Goal: Transaction & Acquisition: Purchase product/service

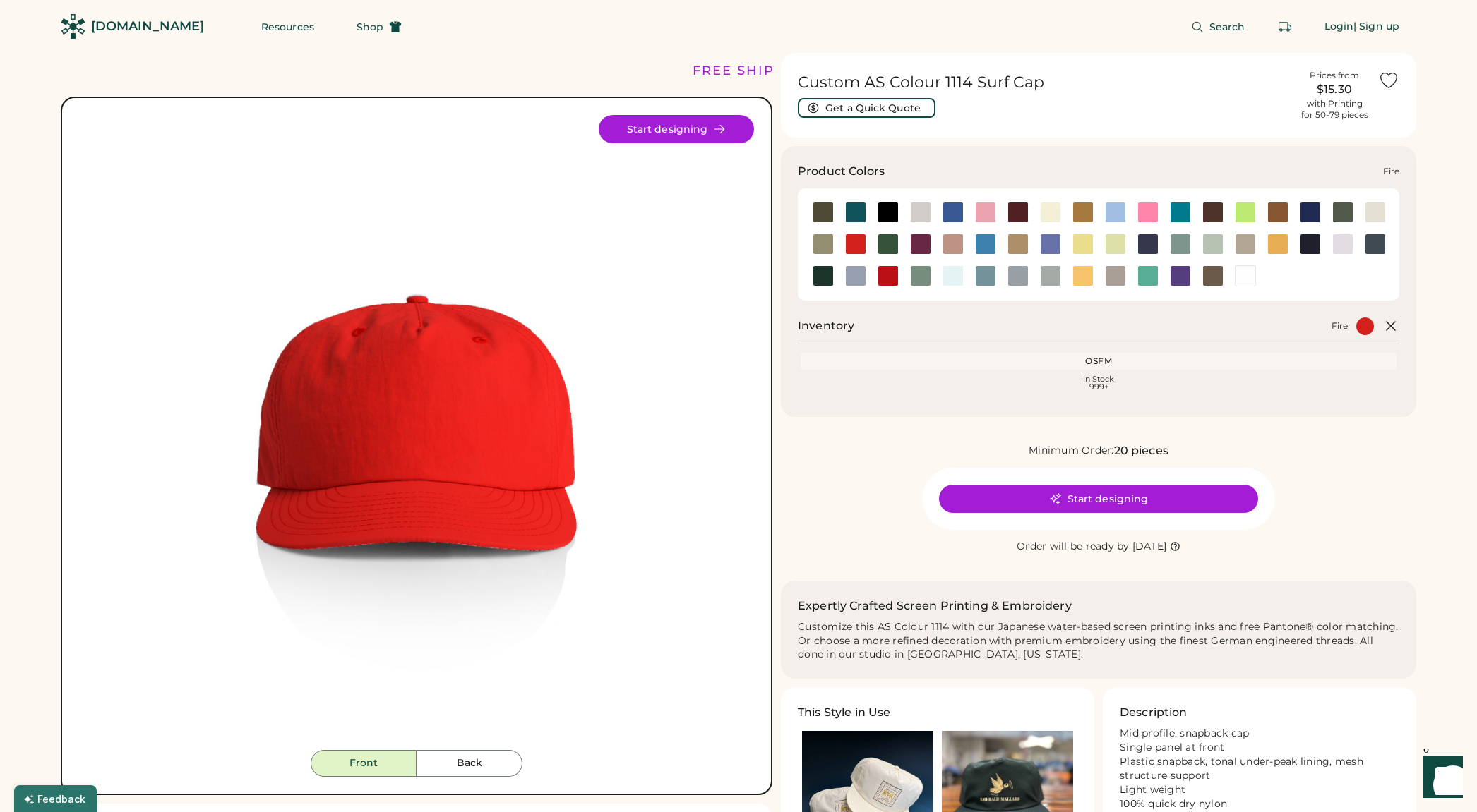
click at [853, 239] on div at bounding box center [855, 244] width 21 height 21
click at [887, 279] on div at bounding box center [888, 276] width 21 height 21
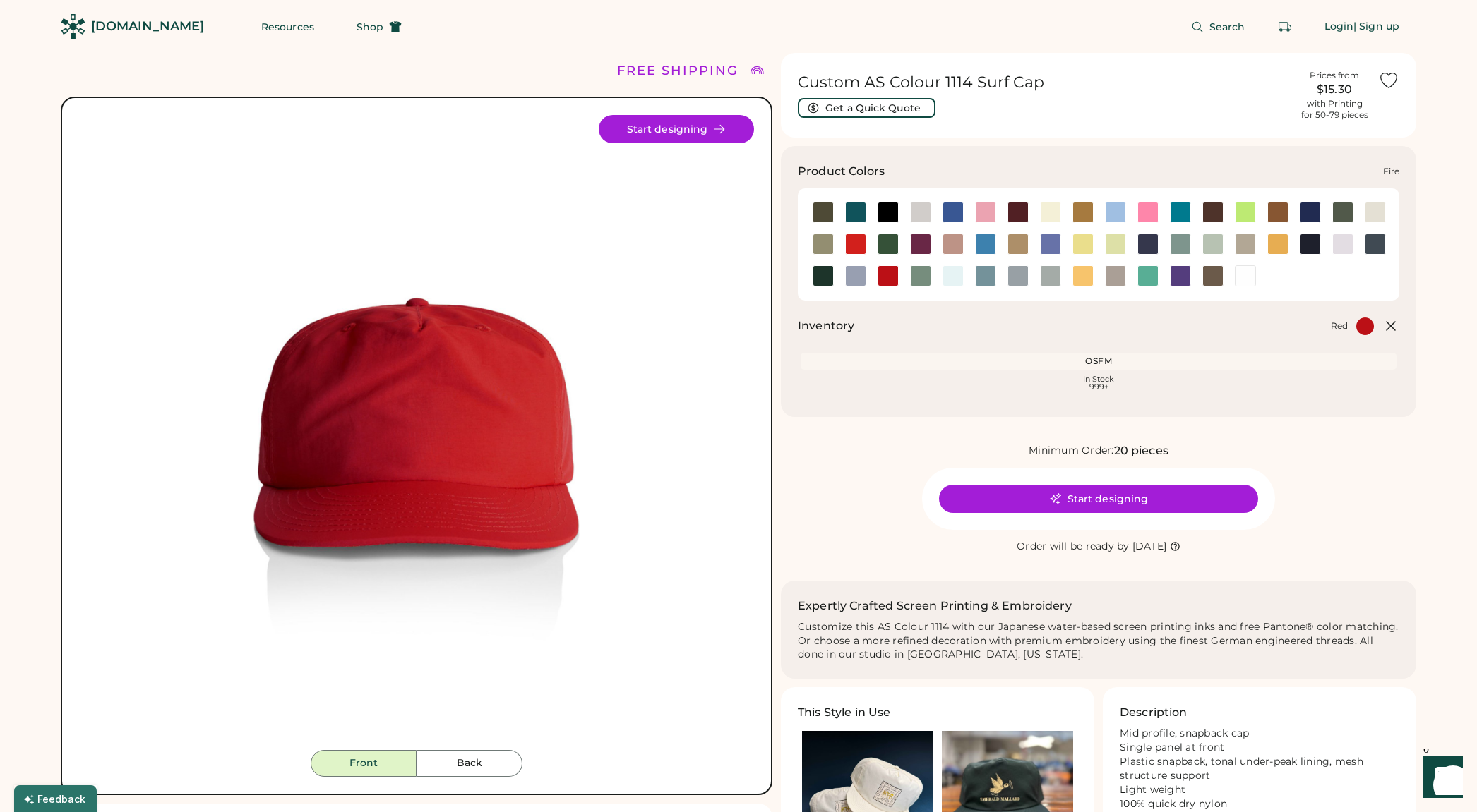
click at [857, 244] on div at bounding box center [855, 244] width 21 height 21
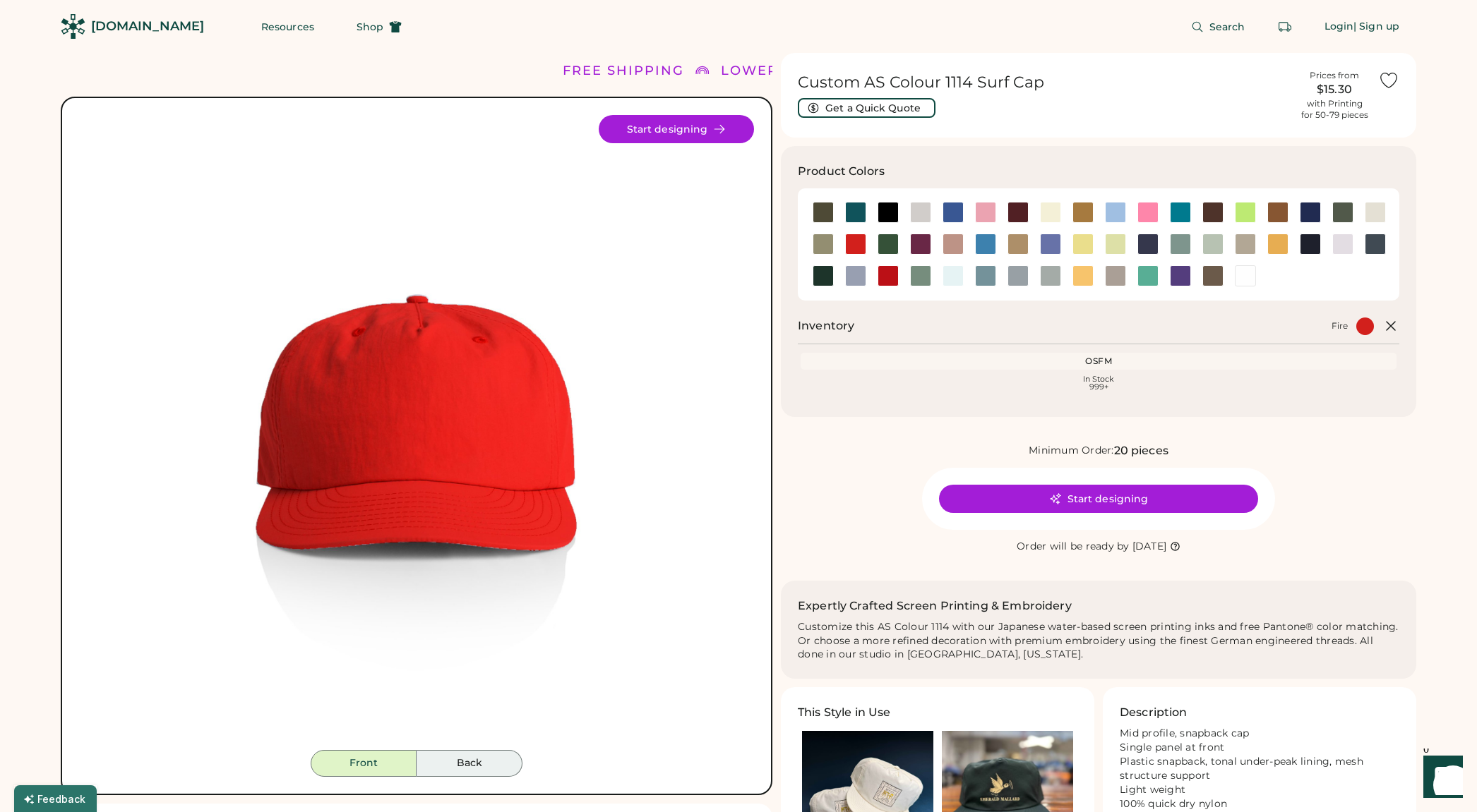
click at [494, 771] on button "Back" at bounding box center [469, 764] width 106 height 27
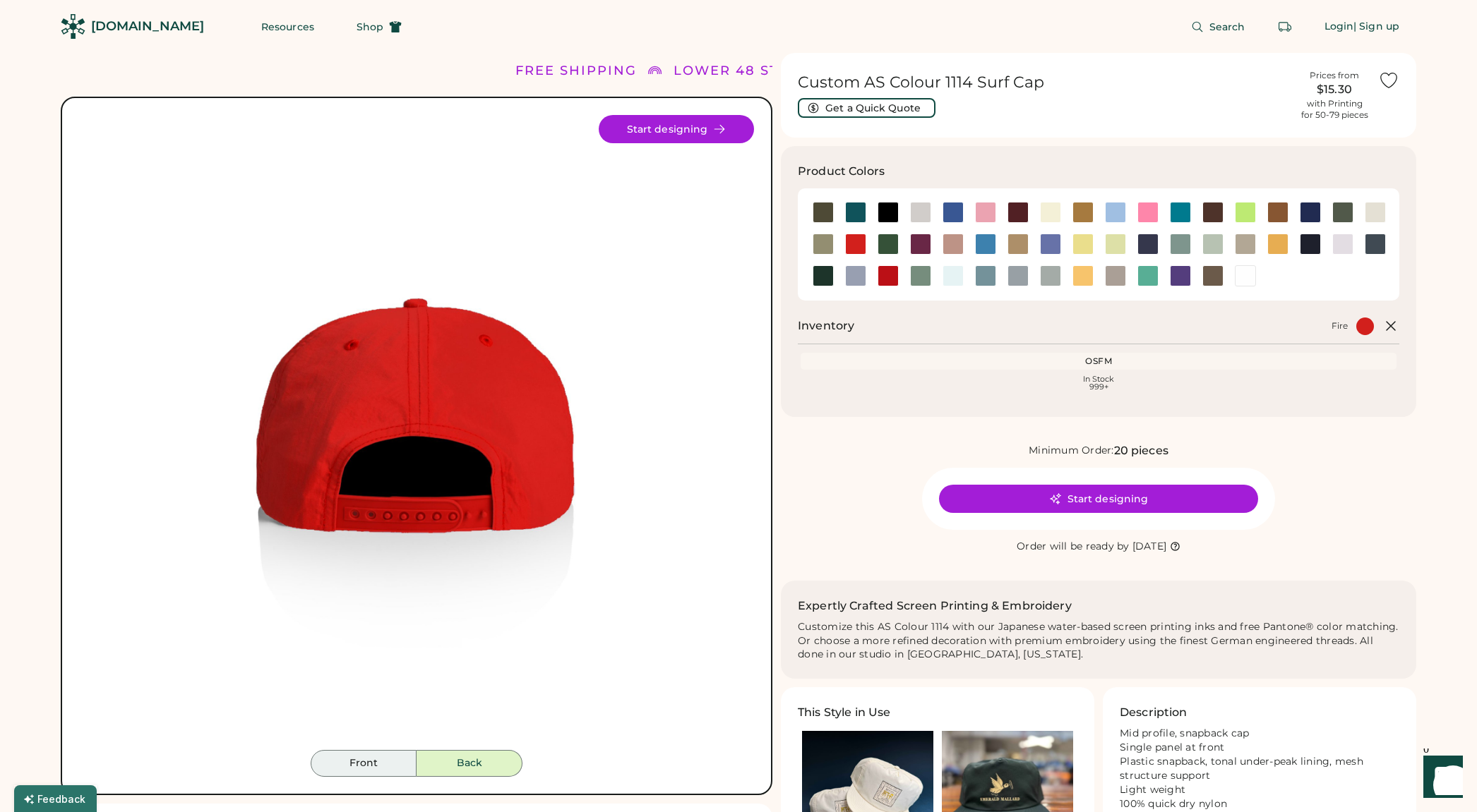
click at [394, 761] on button "Front" at bounding box center [363, 764] width 106 height 27
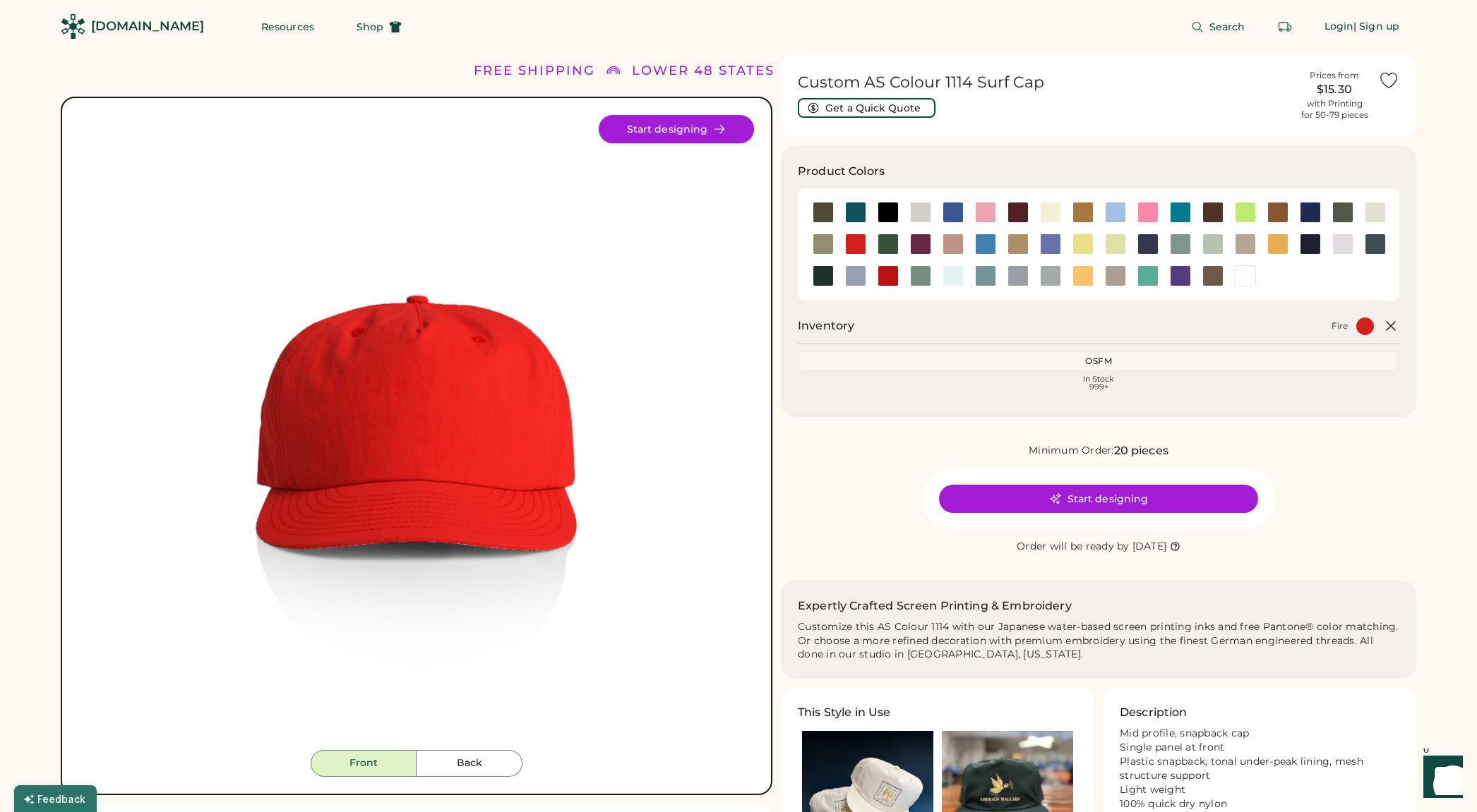
click at [720, 136] on button "Start designing" at bounding box center [676, 129] width 156 height 28
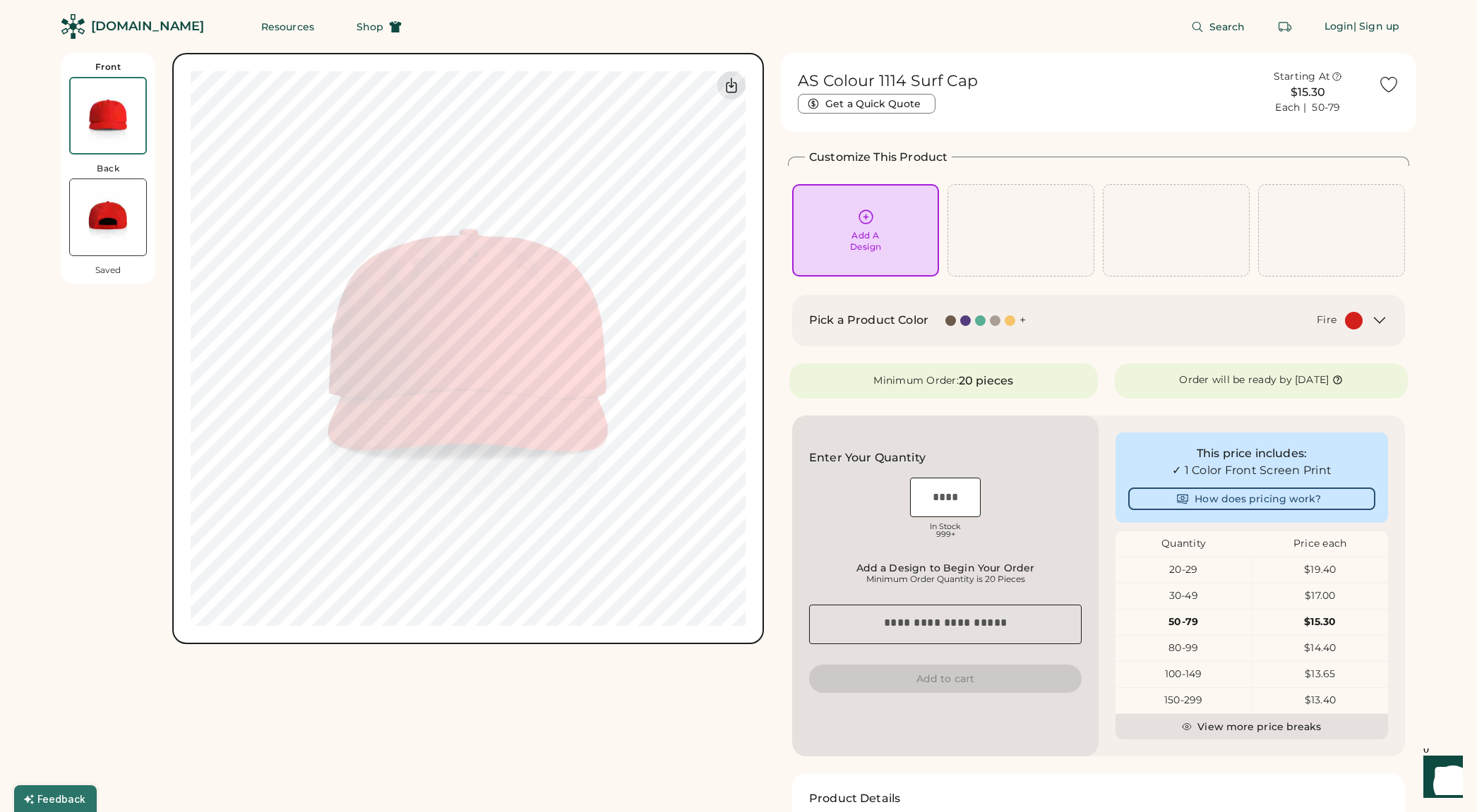
click at [951, 500] on input "input" at bounding box center [945, 497] width 71 height 39
type input "*"
click at [870, 229] on div "Add A Design" at bounding box center [865, 231] width 127 height 45
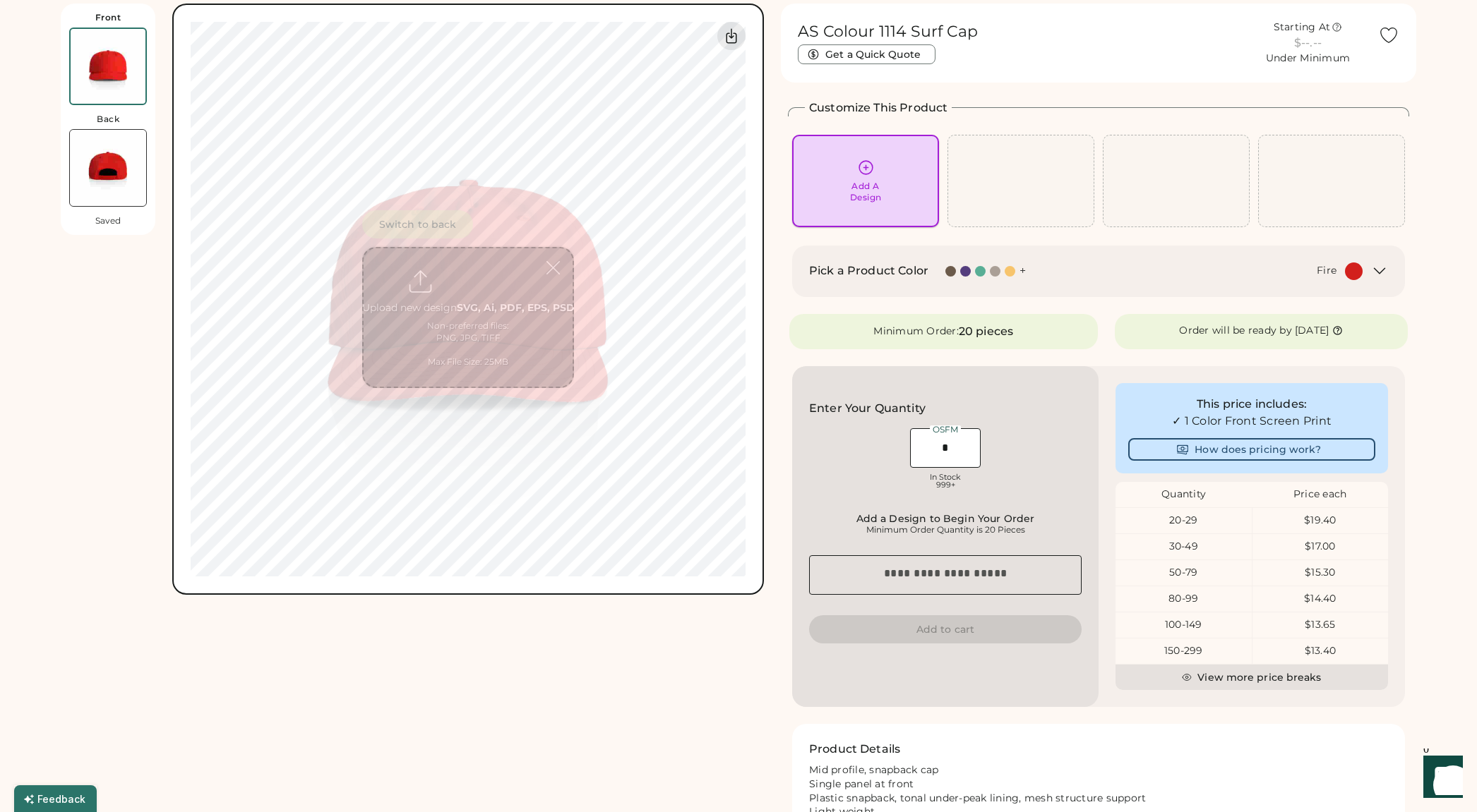
scroll to position [53, 0]
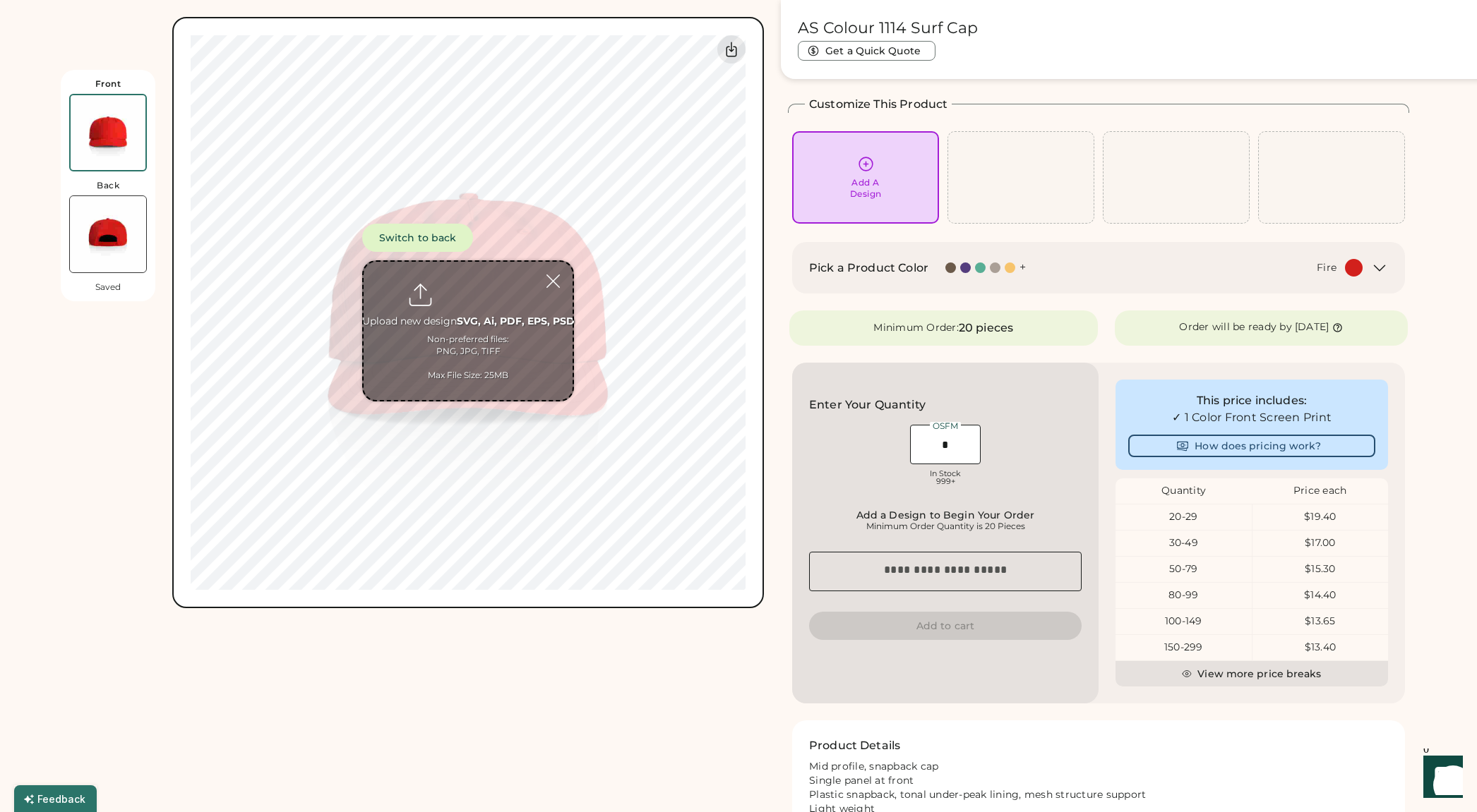
click at [116, 444] on div "Front Back Saved Switch to back Upload new design SVG, Ai, PDF, EPS, PSD Non-pr…" at bounding box center [412, 304] width 703 height 608
click at [555, 281] on div at bounding box center [553, 281] width 25 height 25
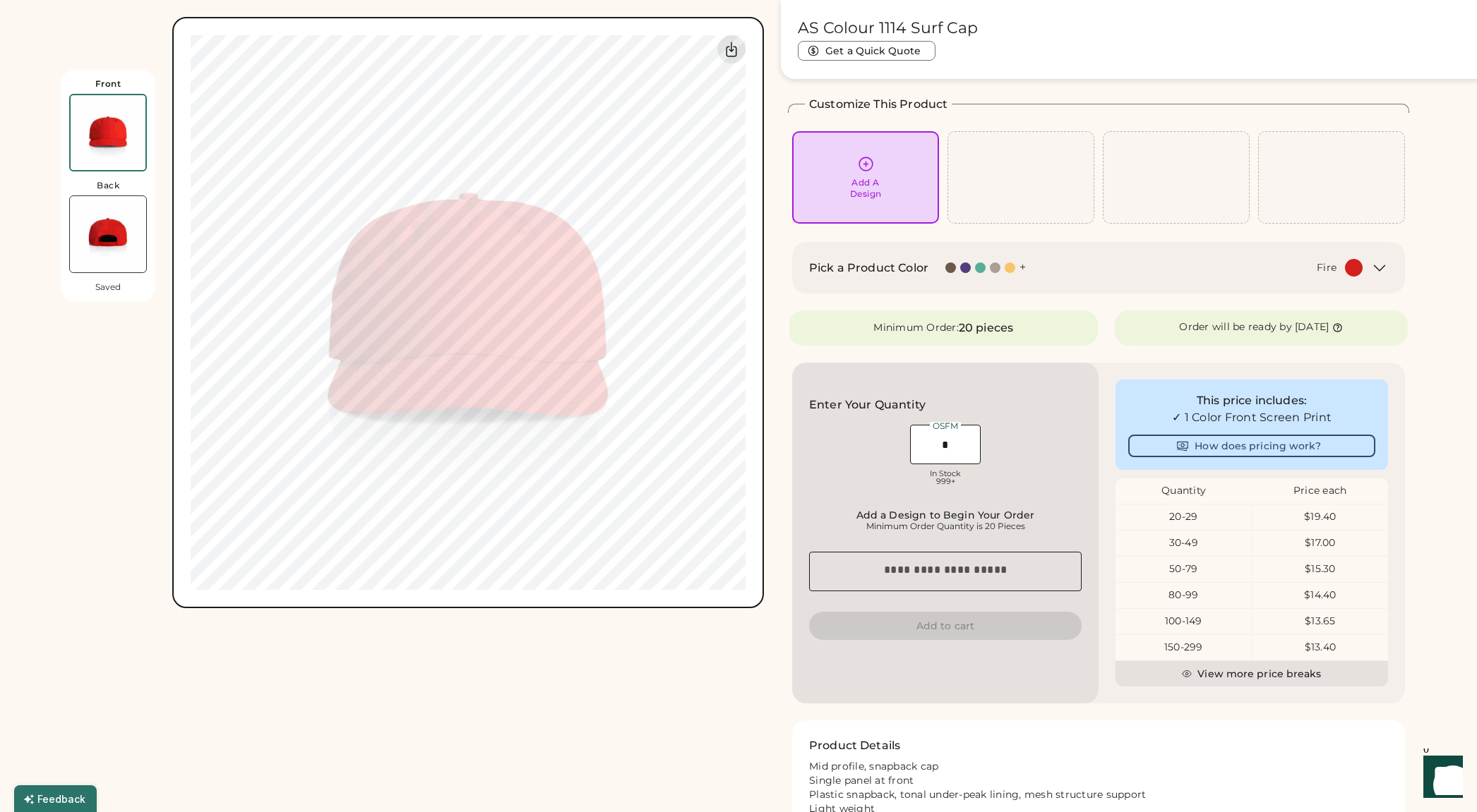
scroll to position [0, 0]
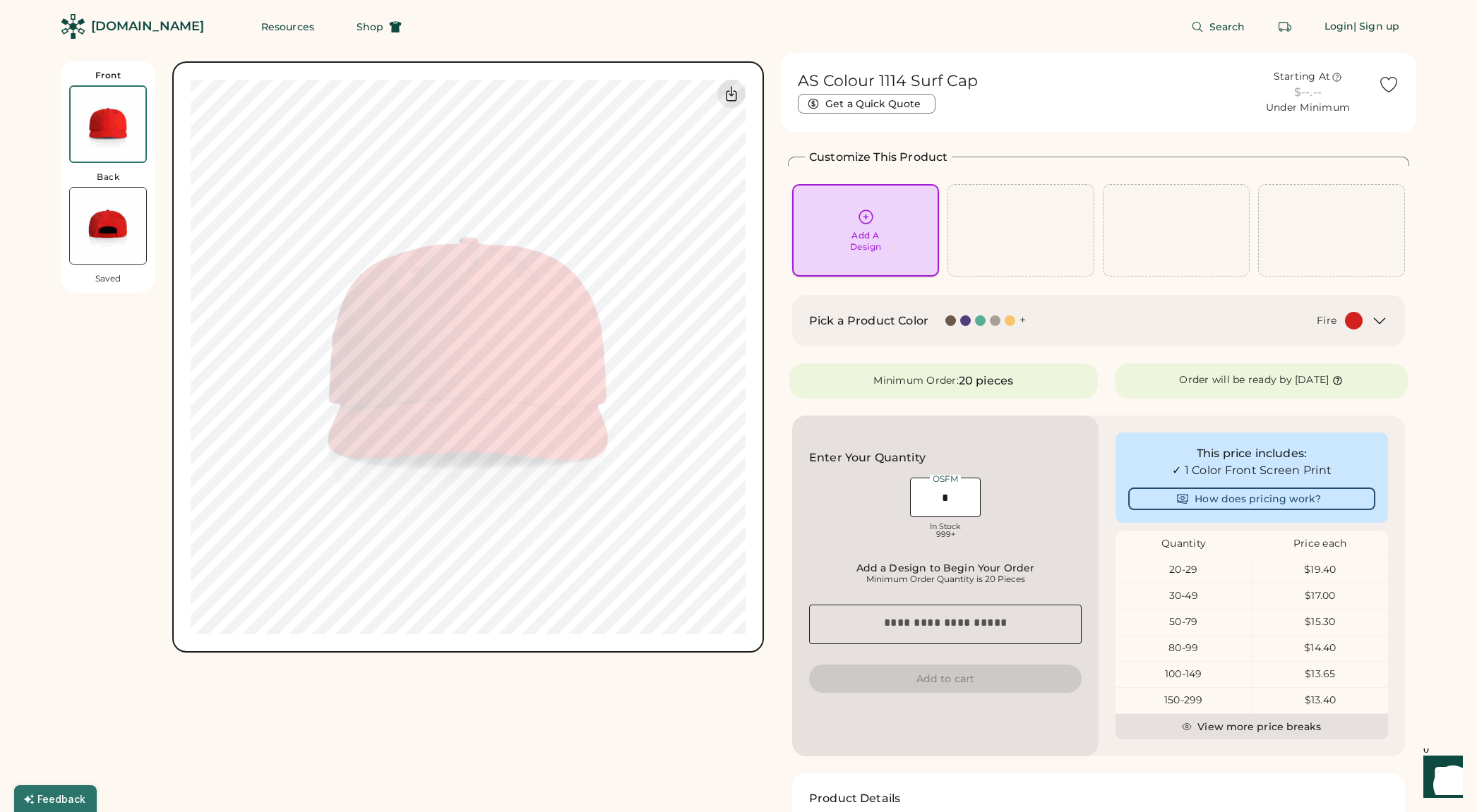
click at [830, 229] on div "Add A Design" at bounding box center [865, 231] width 127 height 45
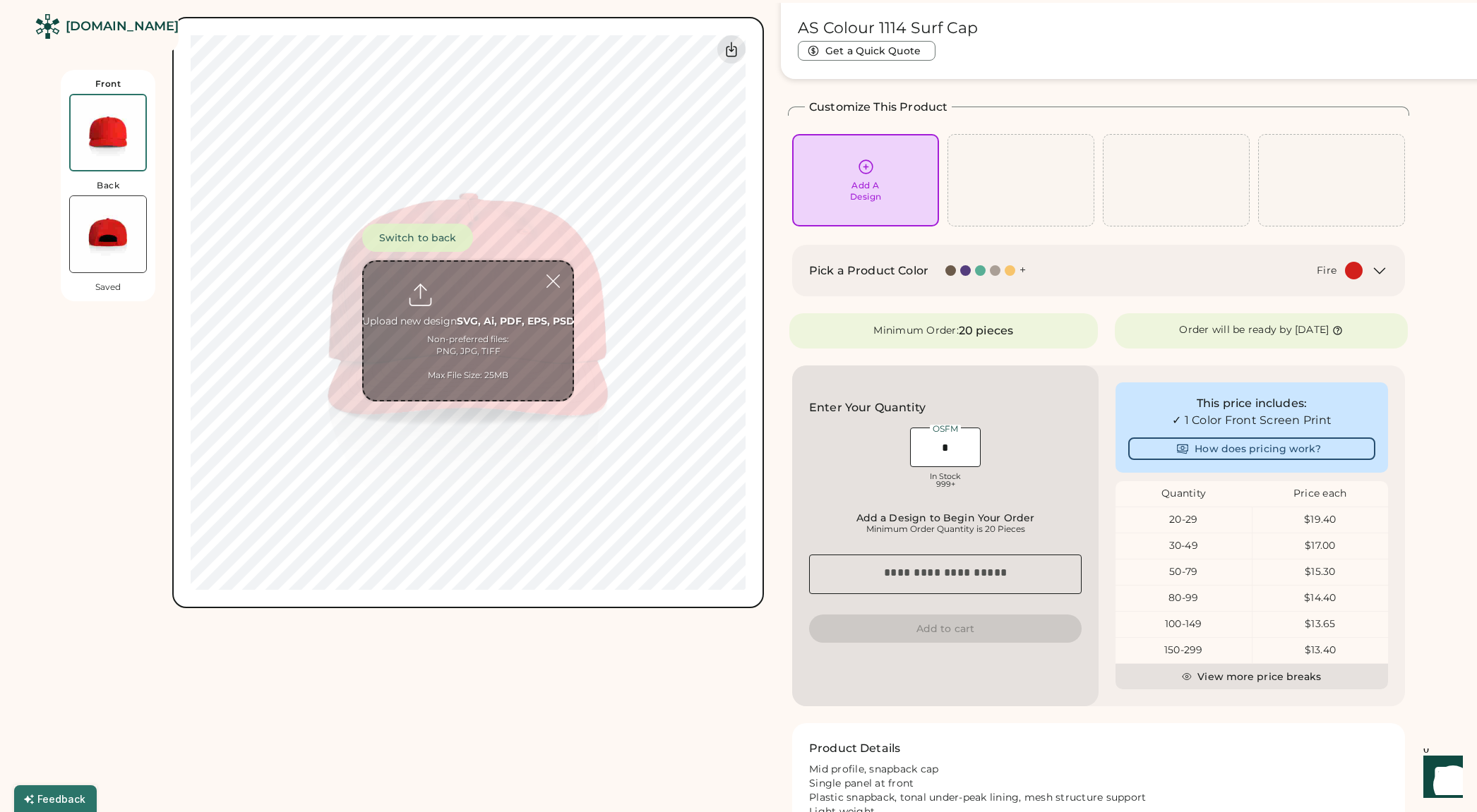
scroll to position [61, 0]
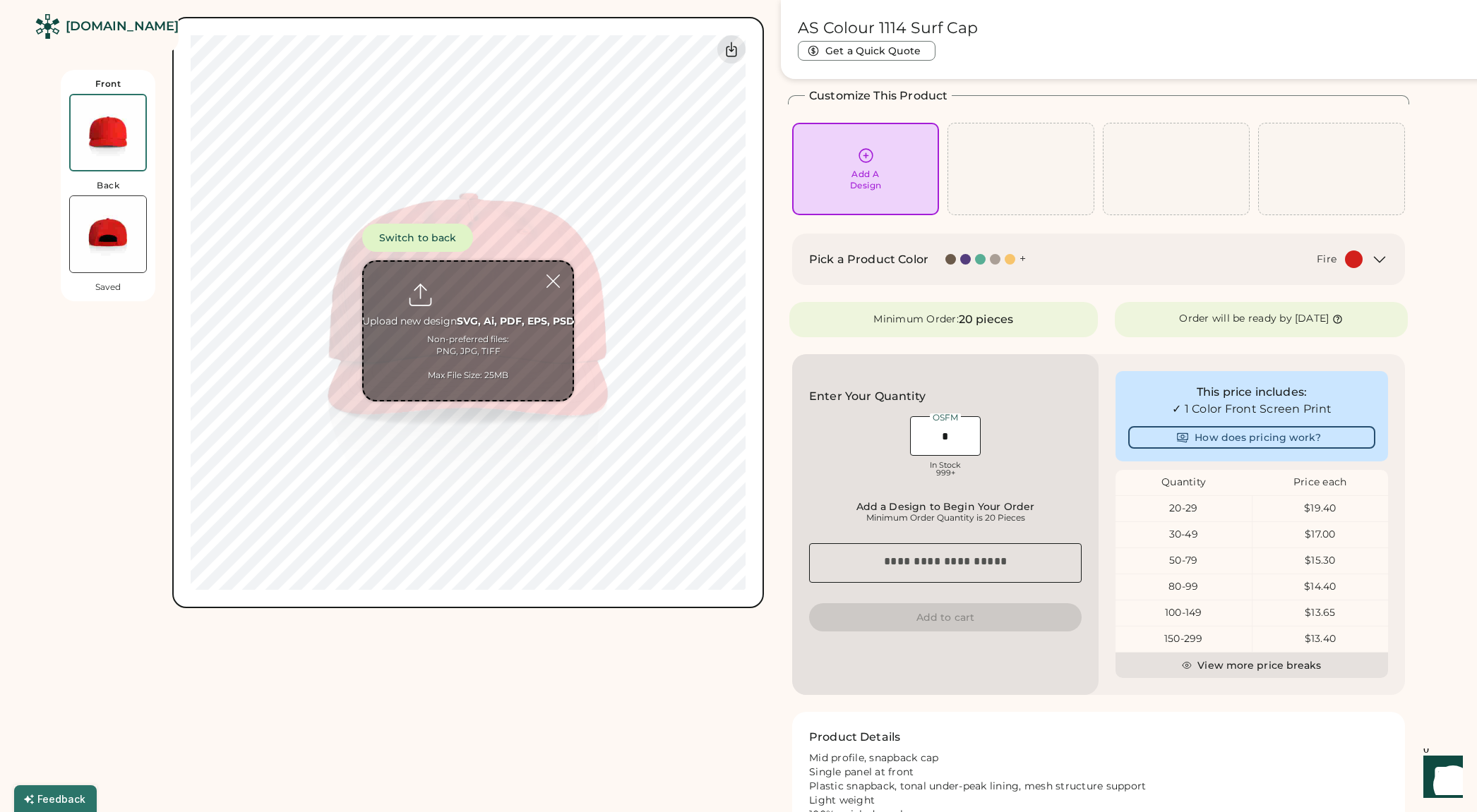
click at [451, 301] on input "file" at bounding box center [467, 331] width 209 height 139
